Goal: Navigation & Orientation: Find specific page/section

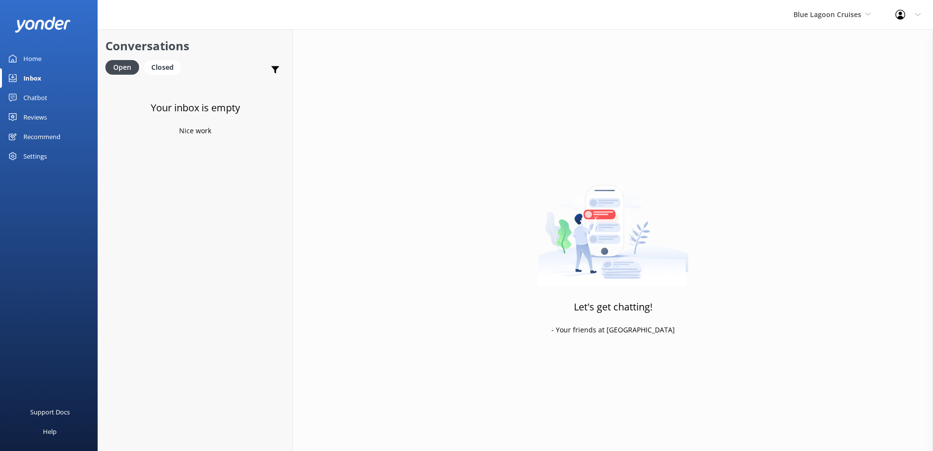
click at [846, 8] on div "Blue Lagoon Cruises South Sea Sailing South Sea Cruises Malamala Beach Club Awe…" at bounding box center [832, 14] width 102 height 29
click at [850, 20] on span "Blue Lagoon Cruises" at bounding box center [833, 14] width 78 height 11
click at [24, 86] on div "Inbox" at bounding box center [32, 78] width 18 height 20
click at [35, 95] on div "Chatbot" at bounding box center [35, 98] width 24 height 20
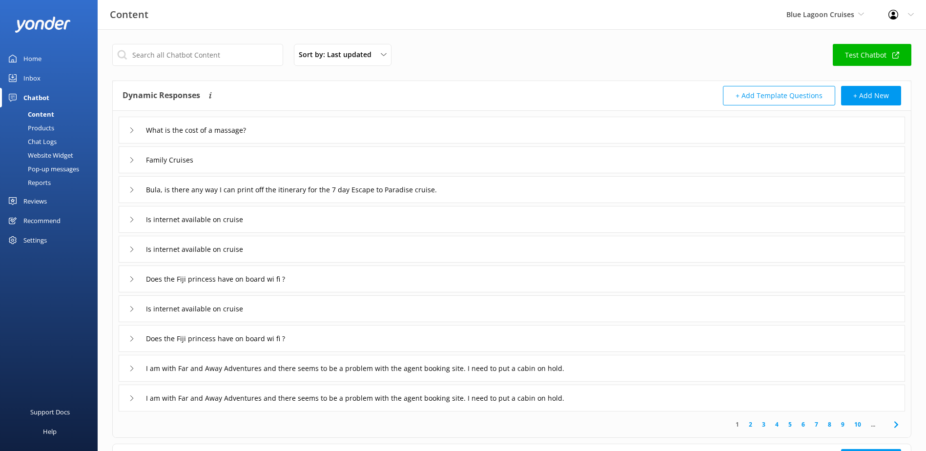
click at [39, 76] on div "Inbox" at bounding box center [31, 78] width 17 height 20
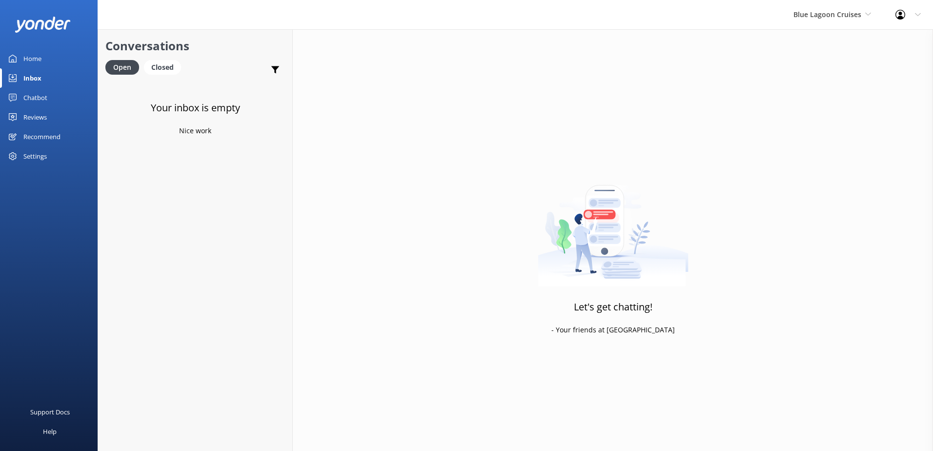
click at [49, 96] on link "Chatbot" at bounding box center [49, 98] width 98 height 20
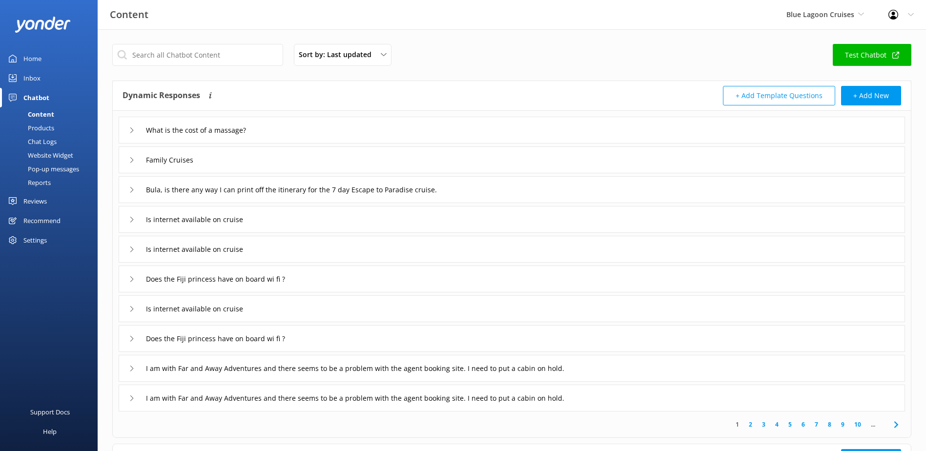
click at [46, 80] on link "Inbox" at bounding box center [49, 78] width 98 height 20
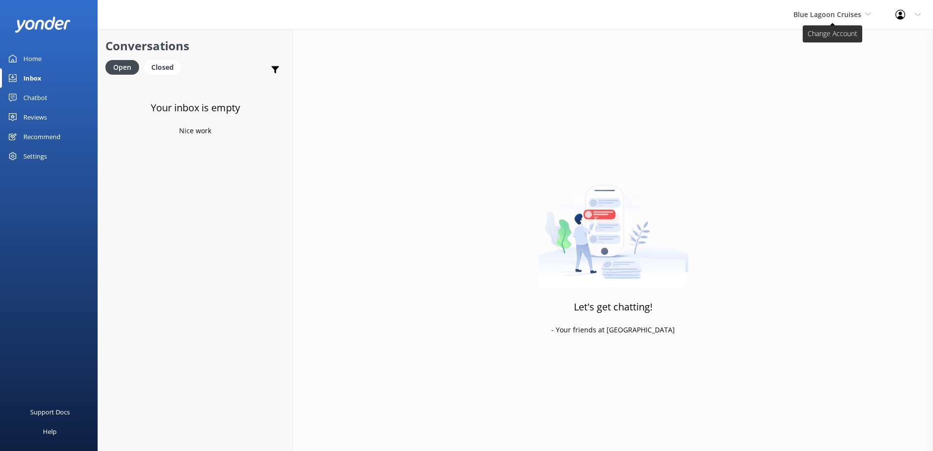
click at [849, 16] on span "Blue Lagoon Cruises" at bounding box center [828, 14] width 68 height 9
